Goal: Transaction & Acquisition: Purchase product/service

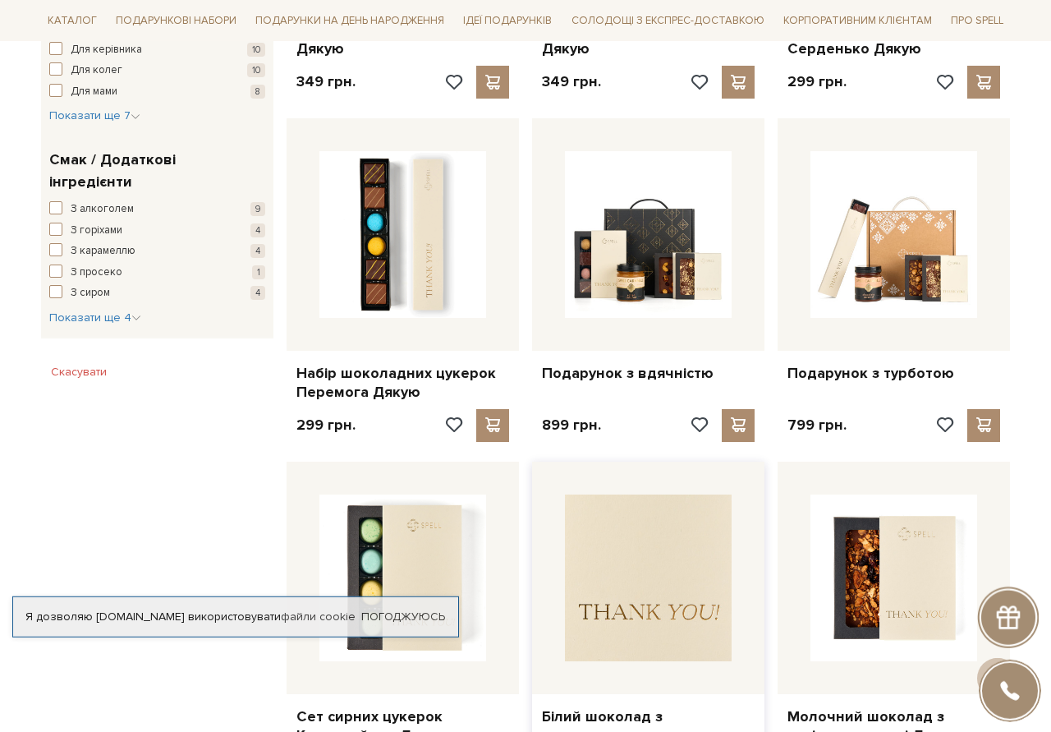
scroll to position [921, 0]
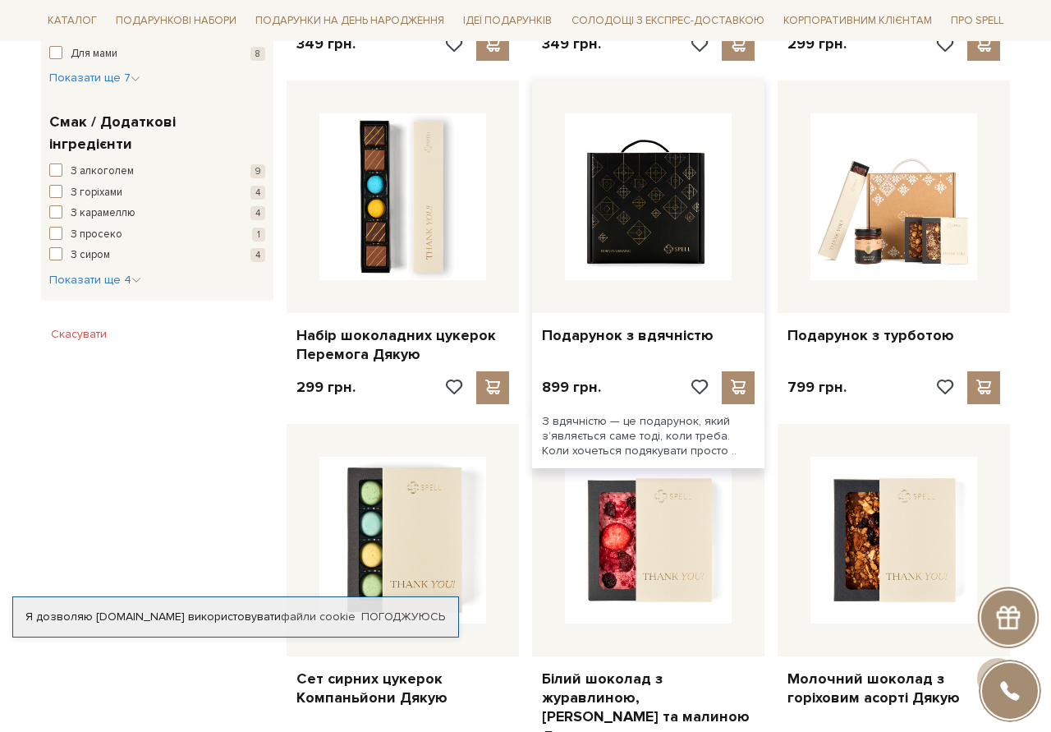
click at [641, 214] on img at bounding box center [648, 196] width 167 height 167
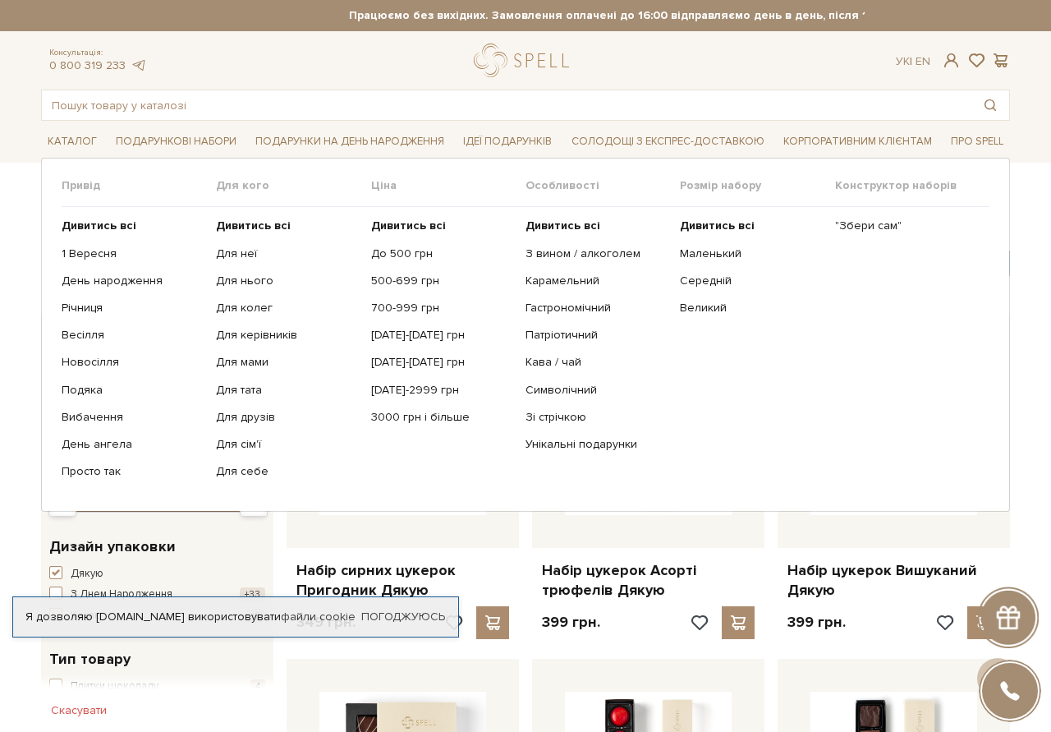
scroll to position [921, 0]
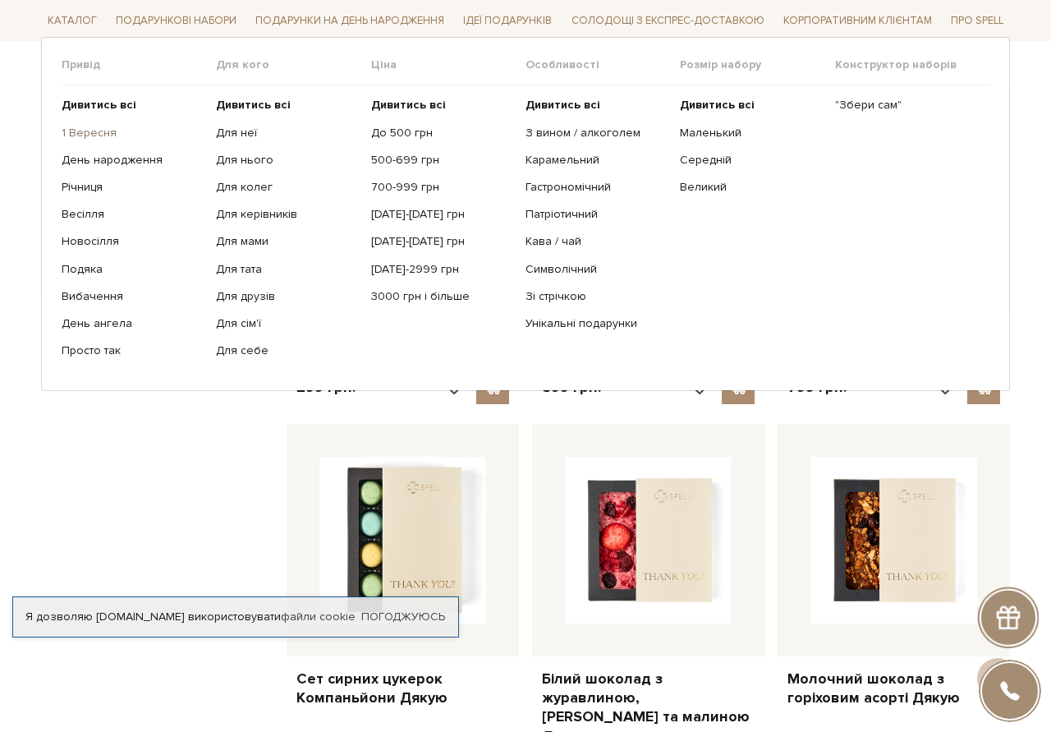
click at [74, 127] on link "1 Вересня" at bounding box center [133, 132] width 142 height 15
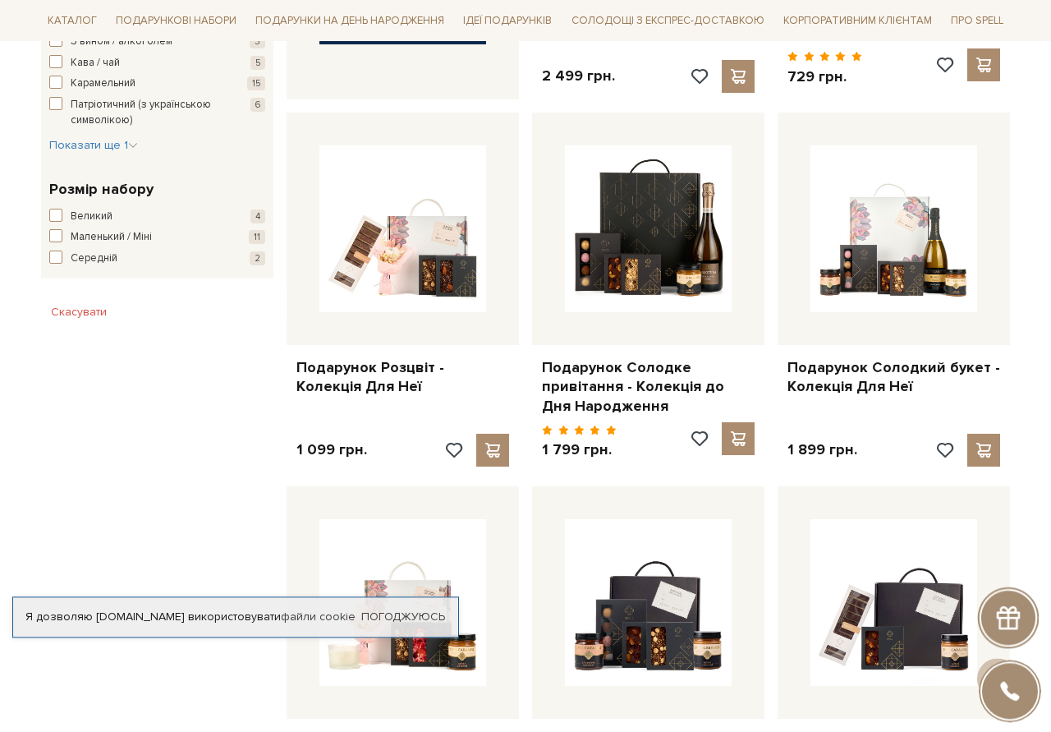
scroll to position [921, 0]
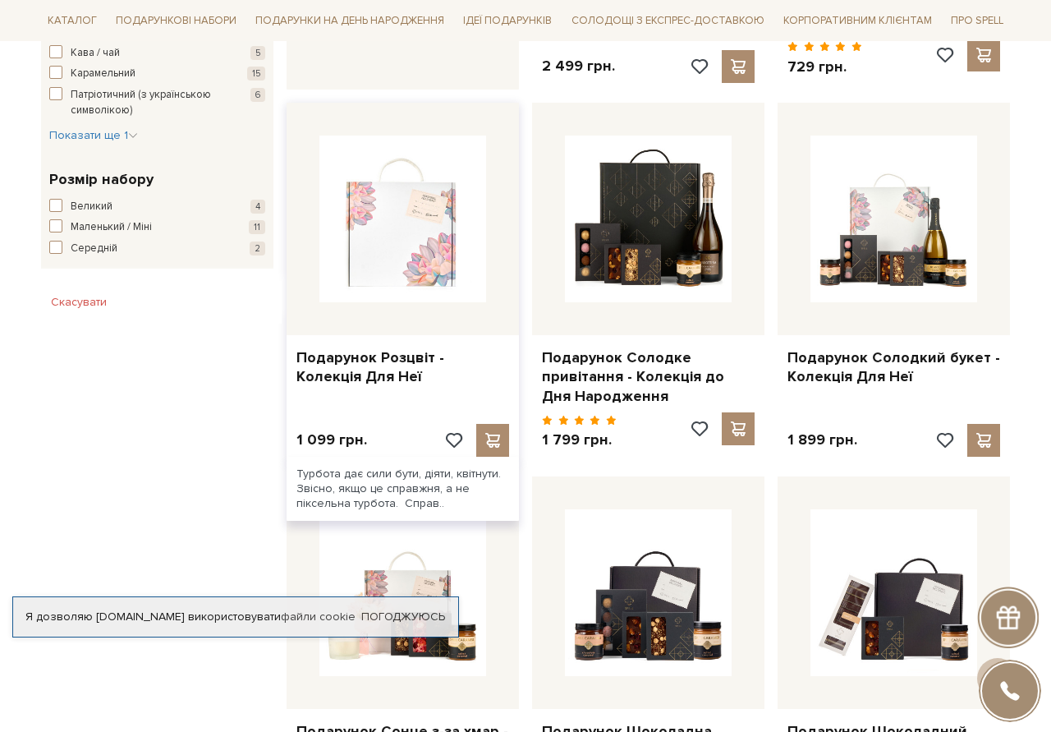
click at [378, 254] on img at bounding box center [402, 219] width 167 height 167
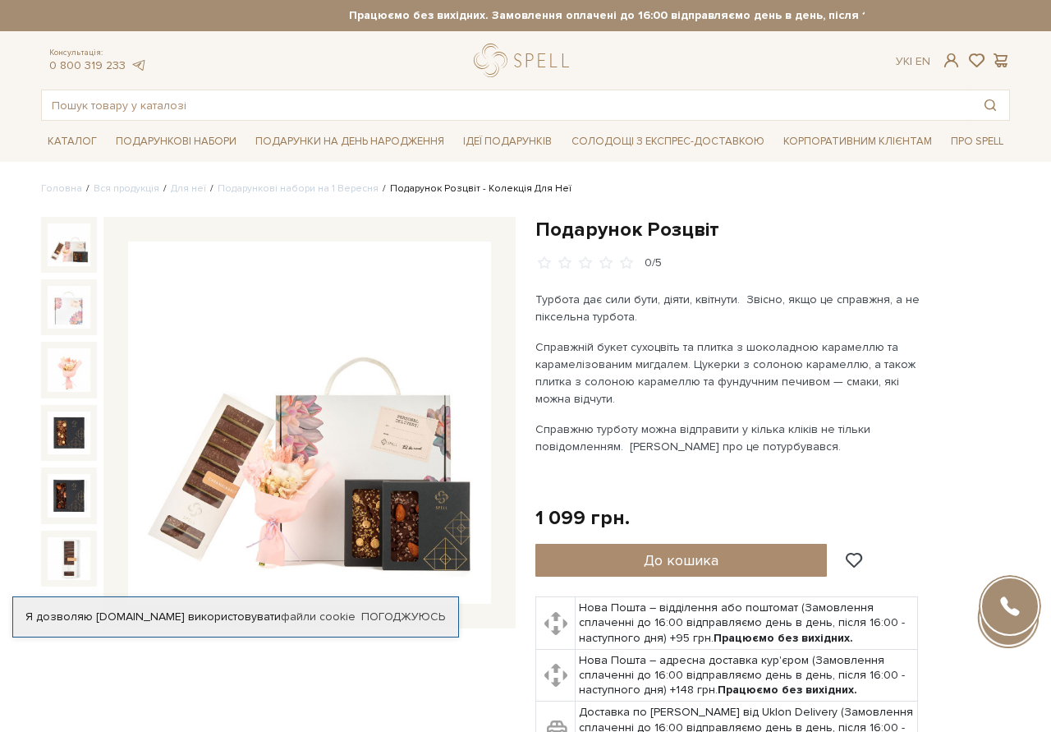
click at [303, 481] on img at bounding box center [309, 422] width 363 height 363
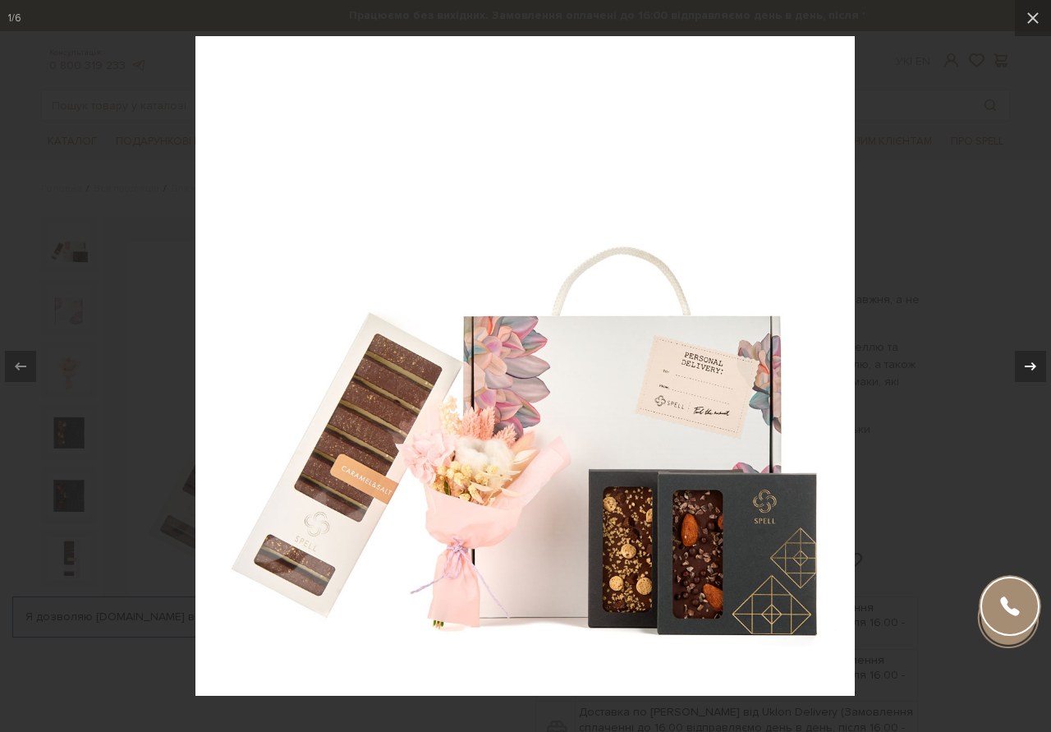
click at [1021, 361] on icon at bounding box center [1031, 366] width 20 height 20
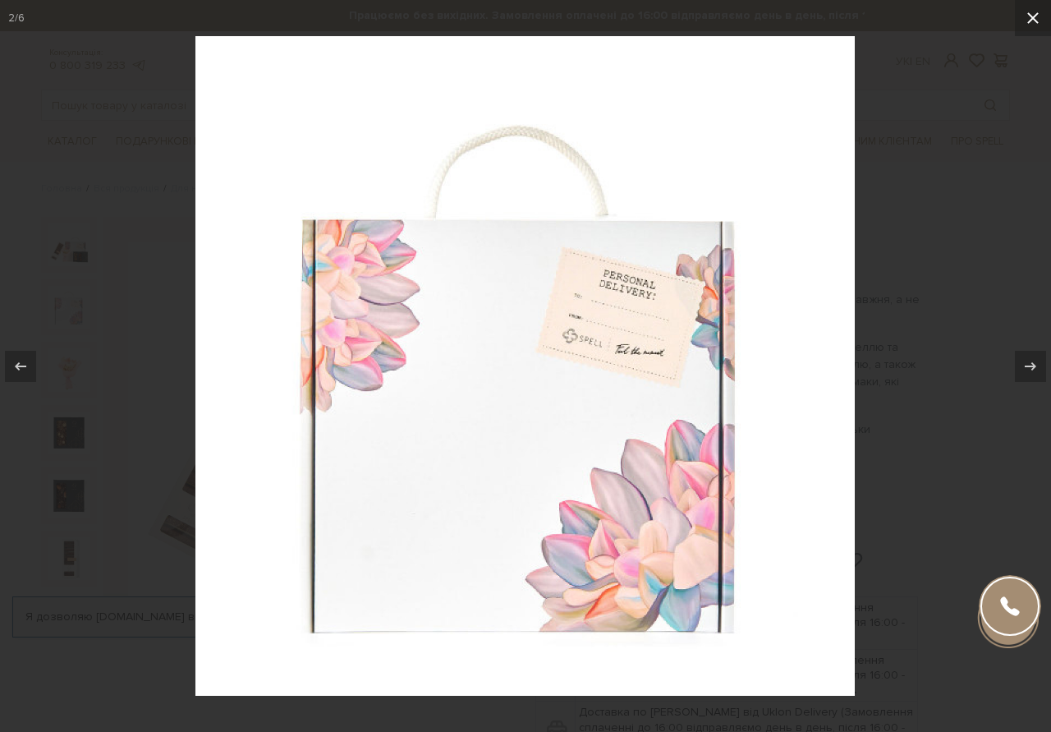
click at [1031, 21] on icon at bounding box center [1032, 17] width 11 height 11
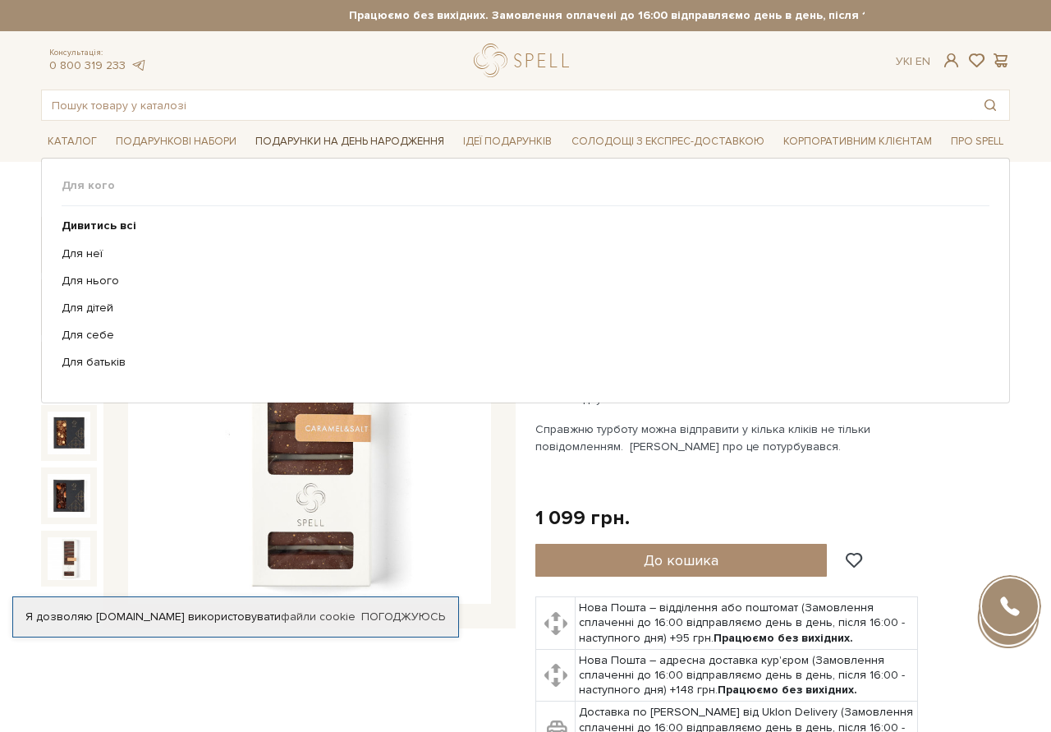
click at [352, 142] on span "Подарунки на День народження" at bounding box center [350, 141] width 202 height 25
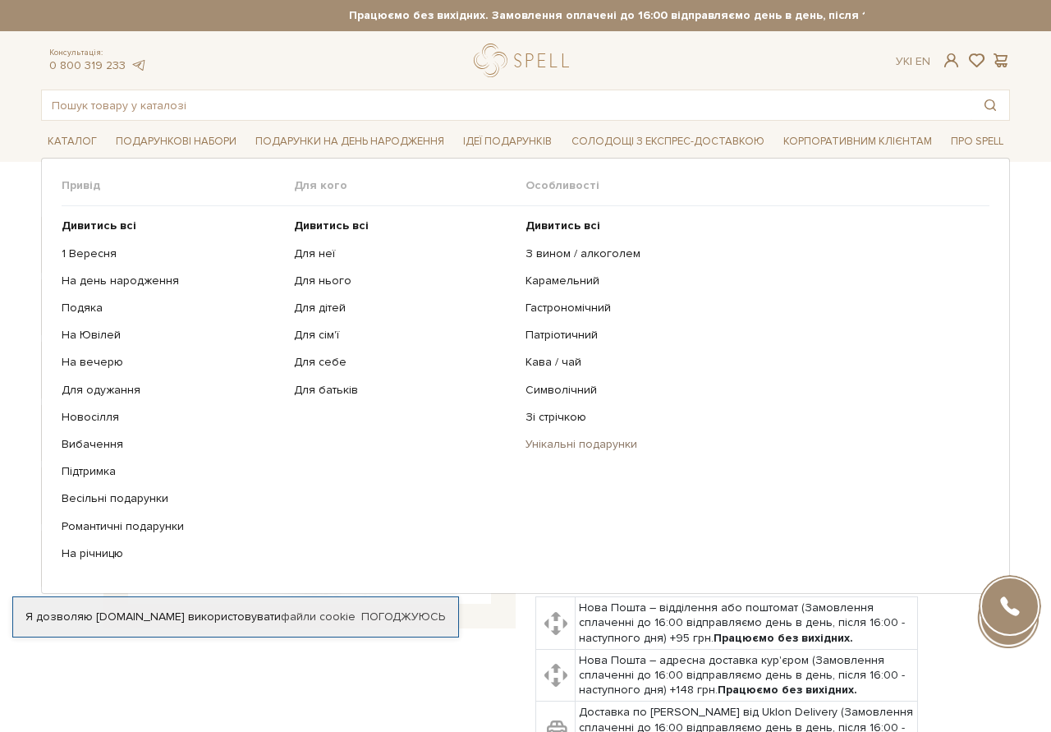
click at [544, 442] on link "Унікальні подарунки" at bounding box center [752, 444] width 452 height 15
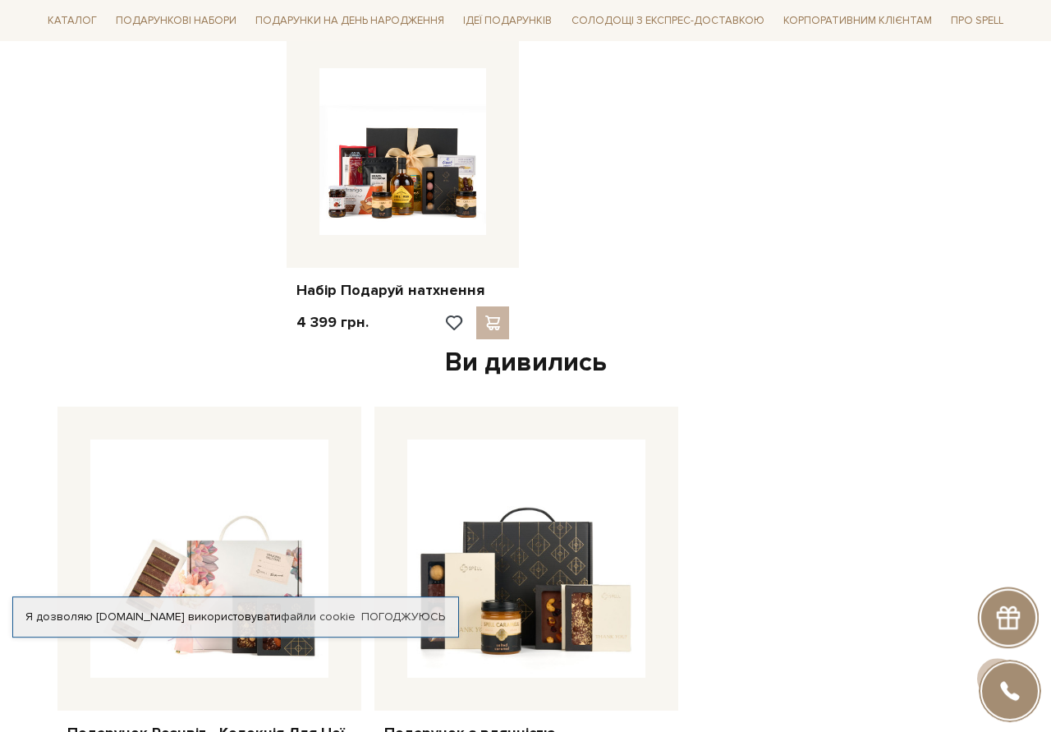
scroll to position [1675, 0]
